Goal: Information Seeking & Learning: Find specific fact

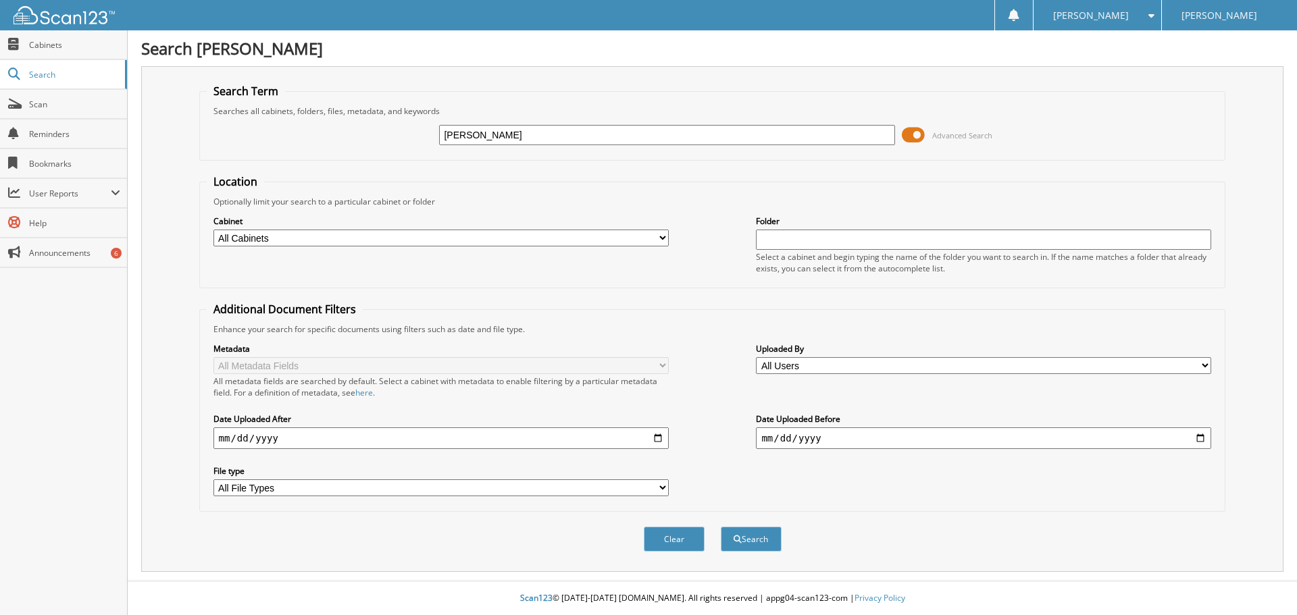
type input "[PERSON_NAME]"
click at [721, 527] on button "Search" at bounding box center [751, 539] width 61 height 25
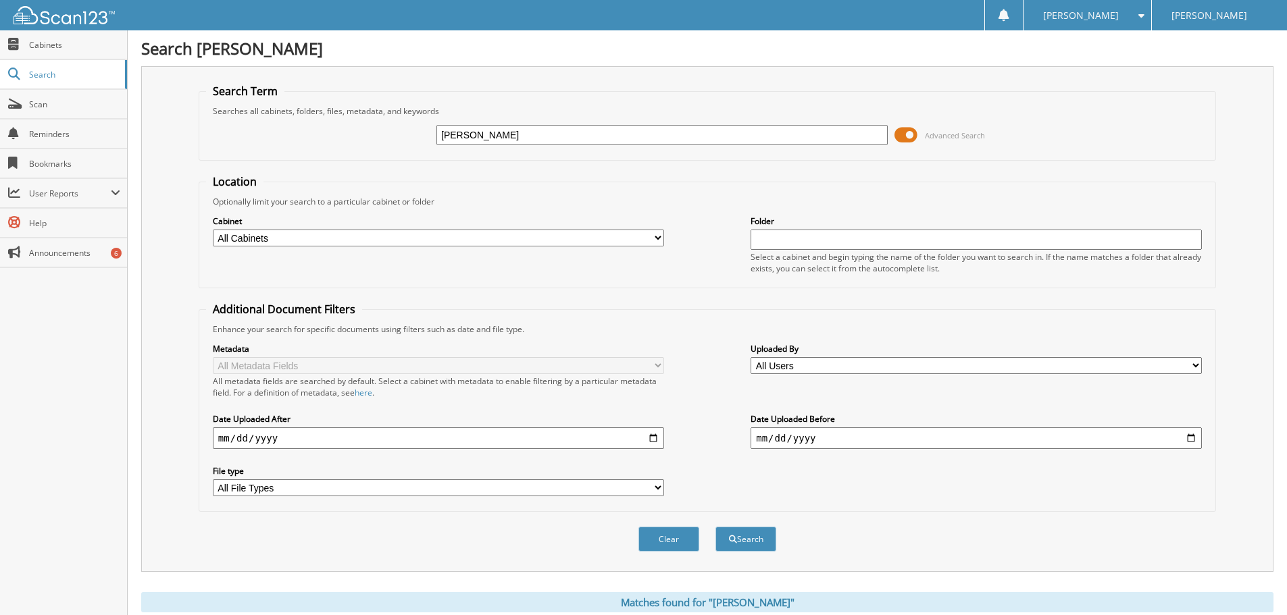
drag, startPoint x: 743, startPoint y: 402, endPoint x: 700, endPoint y: 478, distance: 87.4
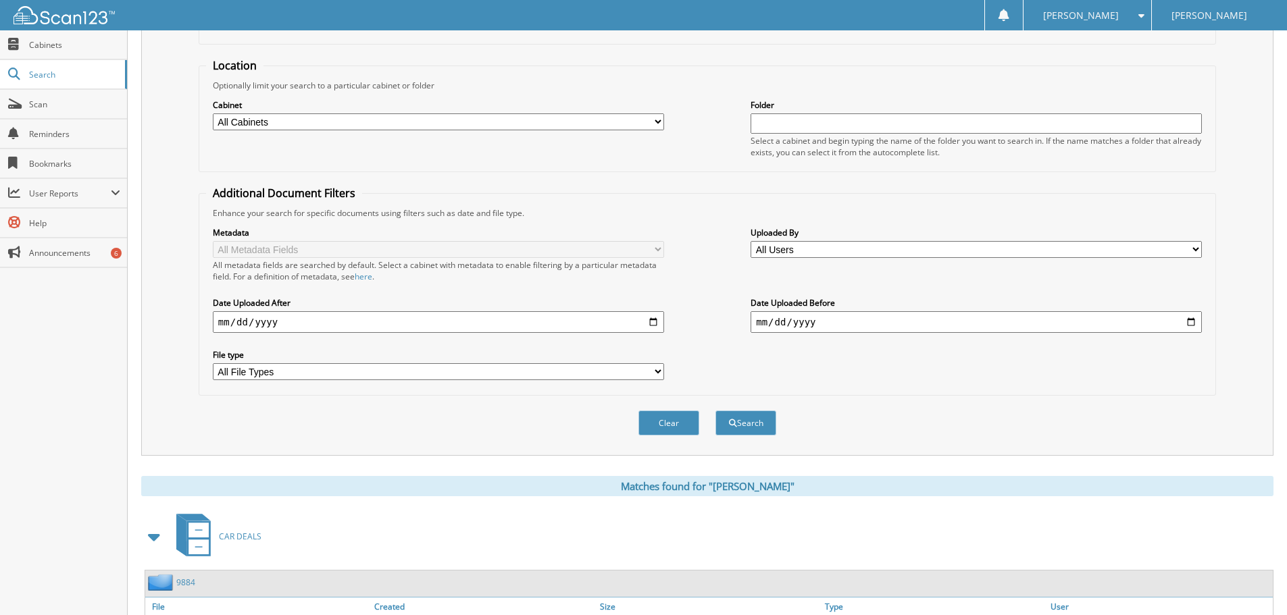
scroll to position [338, 0]
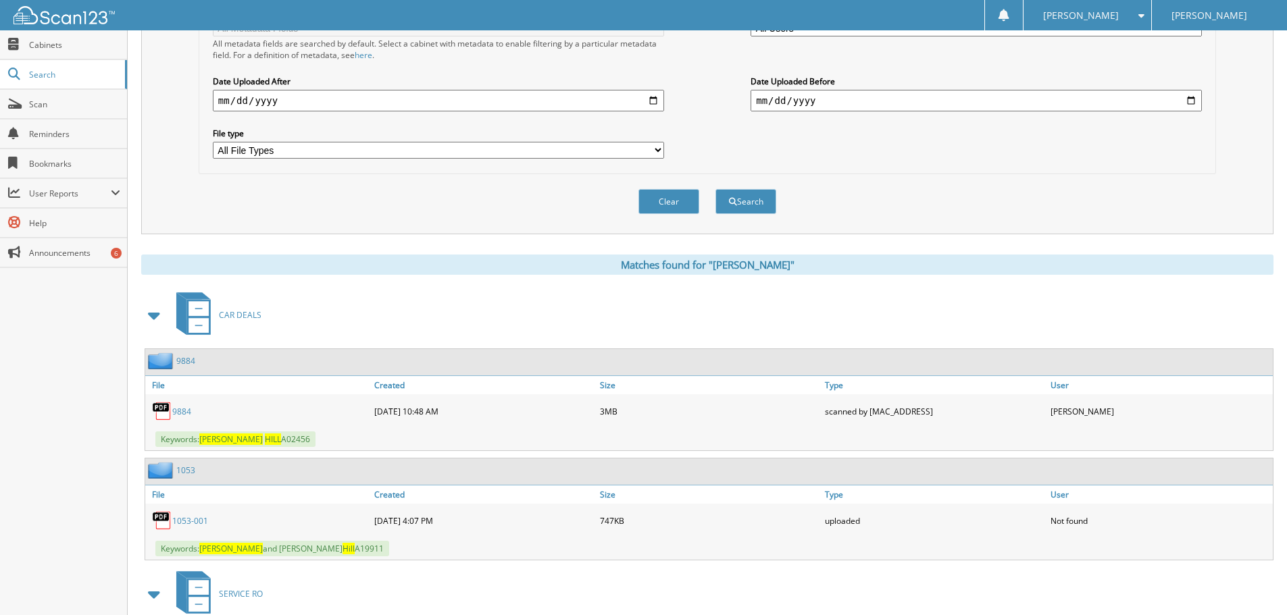
click at [178, 412] on link "9884" at bounding box center [181, 411] width 19 height 11
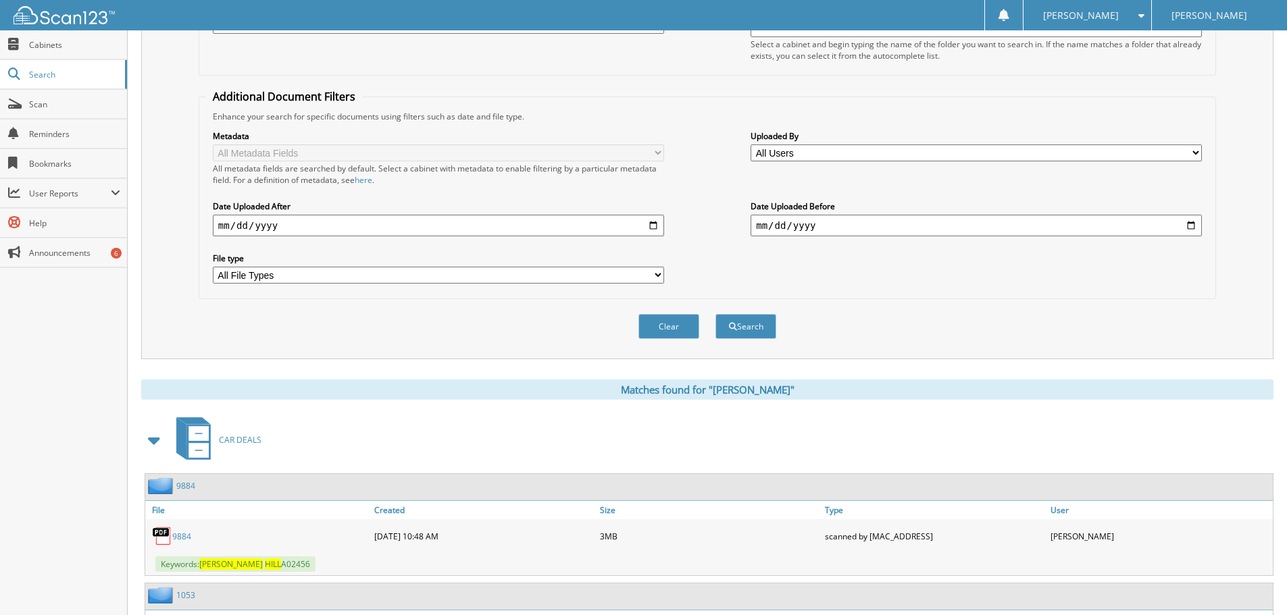
scroll to position [68, 0]
